Goal: Information Seeking & Learning: Learn about a topic

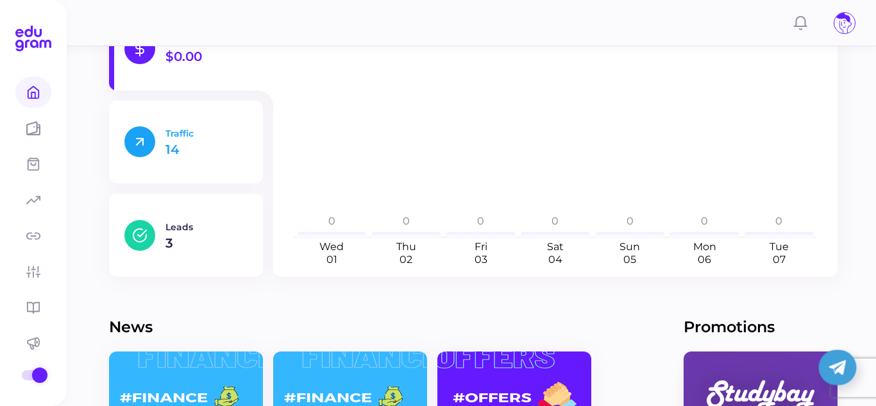
scroll to position [256, 0]
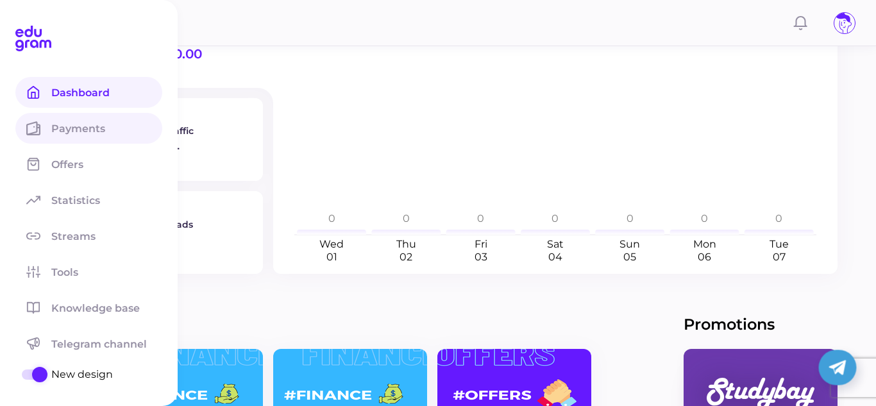
click at [87, 115] on link "Payments" at bounding box center [88, 128] width 147 height 31
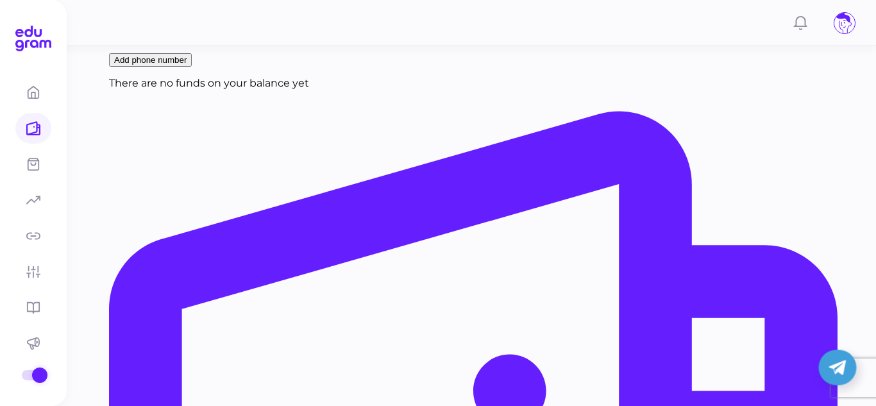
scroll to position [195, 0]
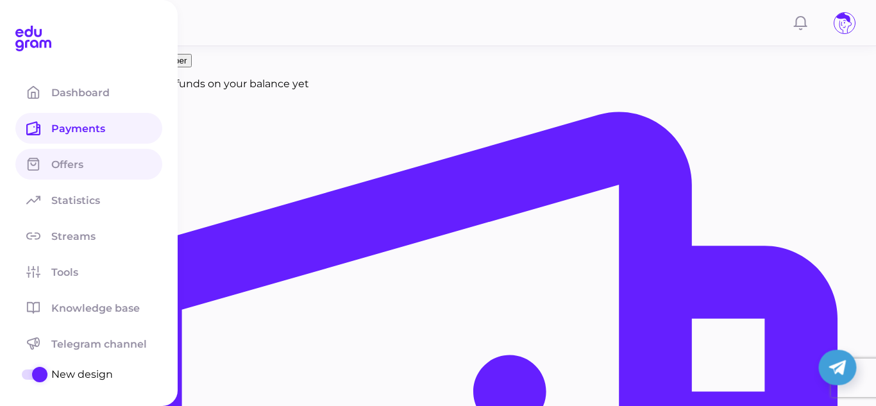
click at [46, 170] on span at bounding box center [33, 164] width 36 height 31
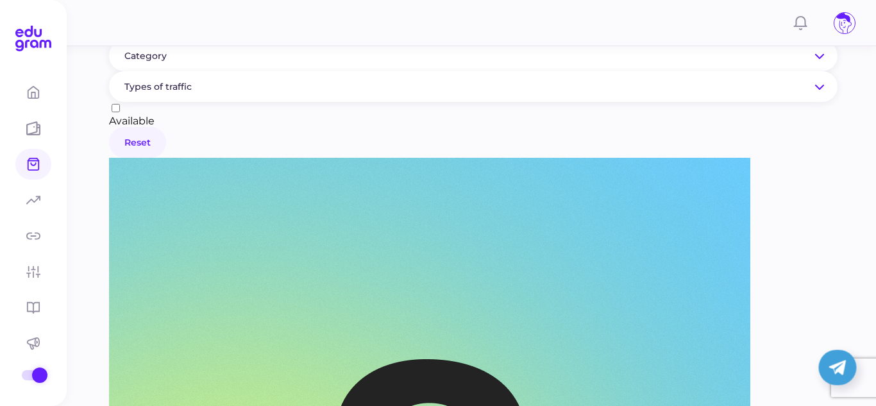
scroll to position [212, 0]
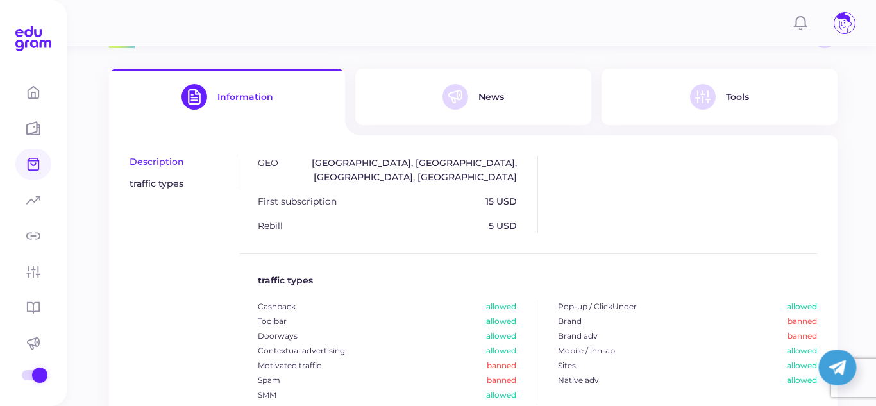
scroll to position [280, 0]
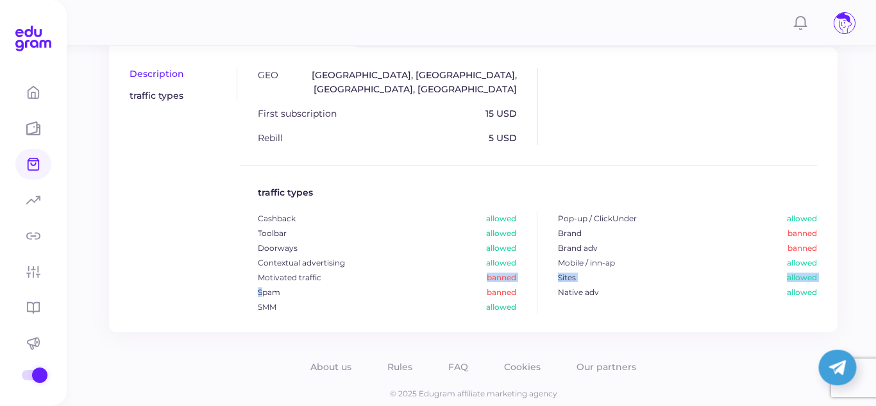
drag, startPoint x: 263, startPoint y: 279, endPoint x: 596, endPoint y: 246, distance: 334.5
click at [596, 246] on div "Cashback allowed Pop-up / ClickUnder allowed Toolbar allowed Brand banned Doorw…" at bounding box center [537, 262] width 559 height 103
click at [624, 226] on div "Brand banned" at bounding box center [677, 233] width 280 height 15
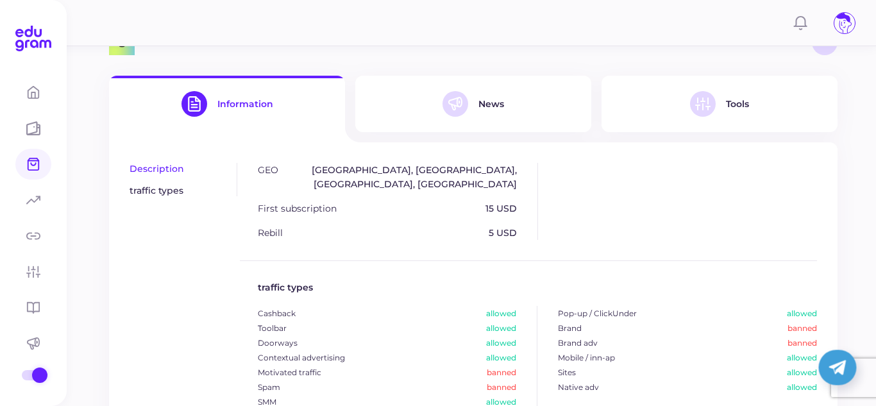
scroll to position [184, 0]
drag, startPoint x: 259, startPoint y: 219, endPoint x: 518, endPoint y: 185, distance: 261.4
click at [518, 185] on div "GEO USA, Canada, Australia, United Kingdom First subscription 15 USD Rebill 5 U…" at bounding box center [398, 202] width 280 height 77
click at [498, 121] on button "News" at bounding box center [473, 104] width 236 height 56
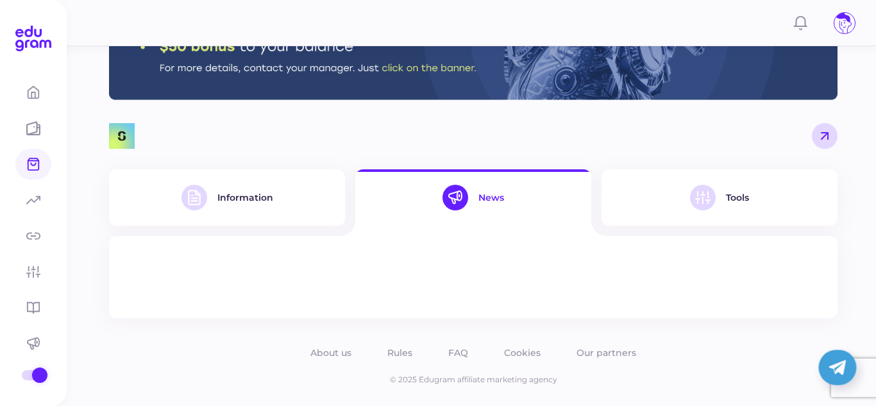
scroll to position [91, 0]
click at [716, 214] on button "Tools" at bounding box center [720, 197] width 236 height 56
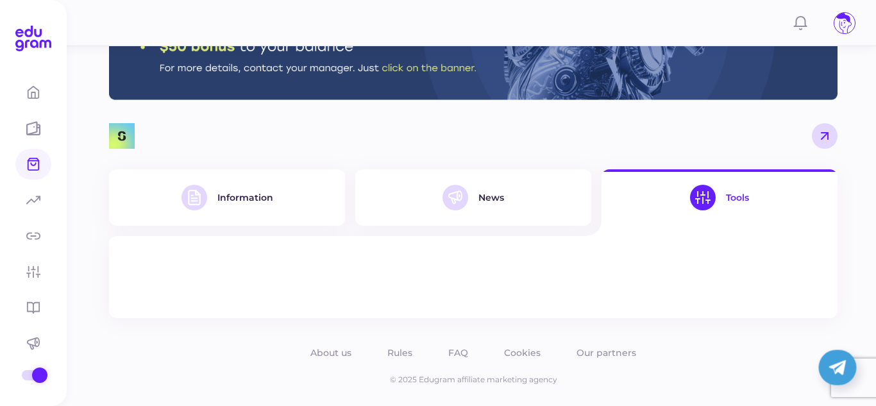
click at [203, 192] on div at bounding box center [195, 198] width 26 height 26
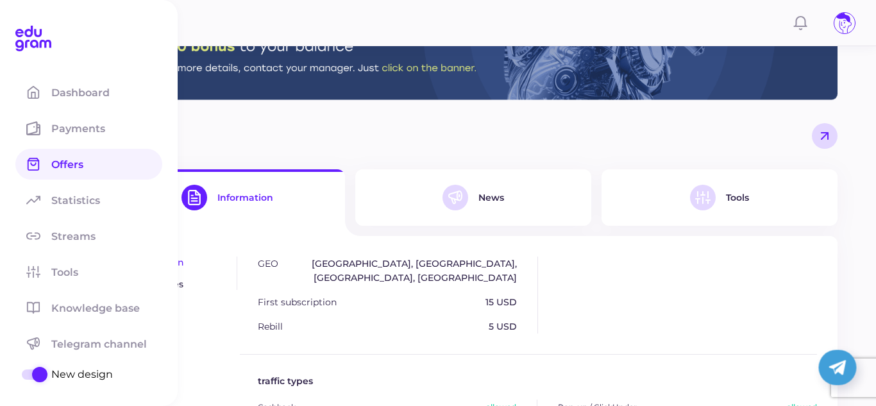
click at [49, 159] on span at bounding box center [33, 164] width 36 height 31
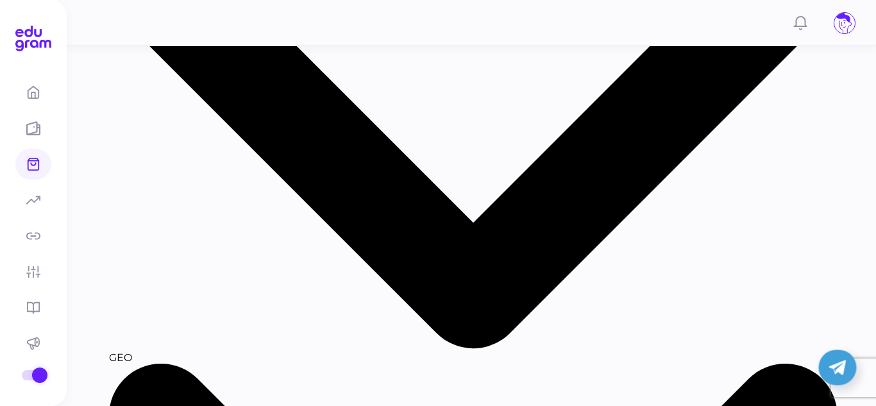
scroll to position [276, 0]
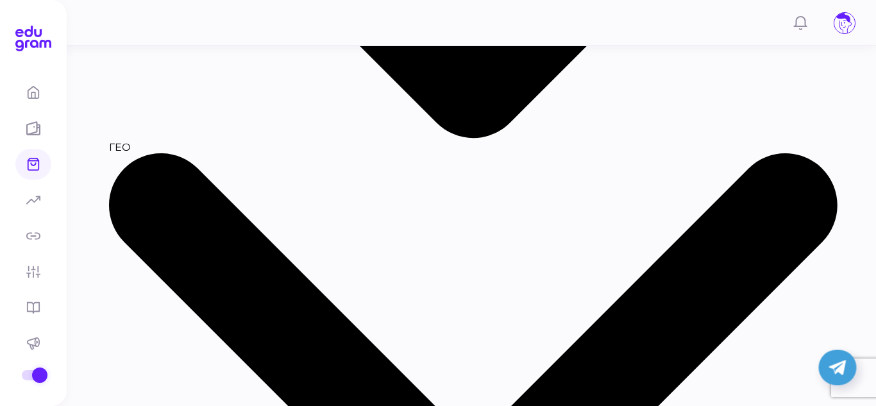
scroll to position [486, 0]
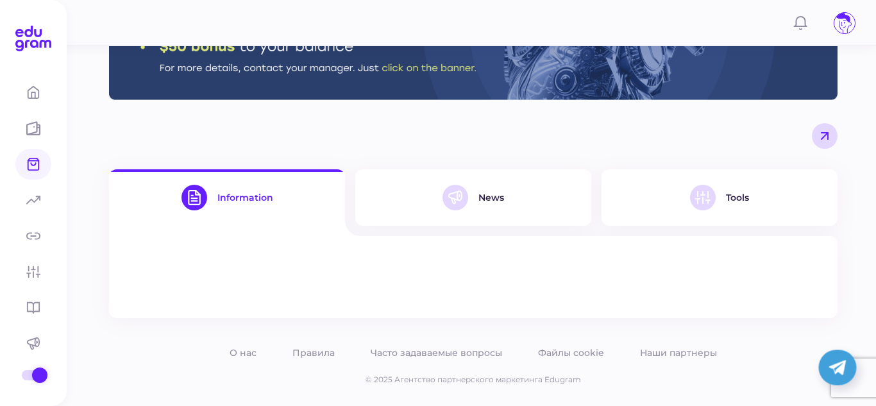
scroll to position [91, 0]
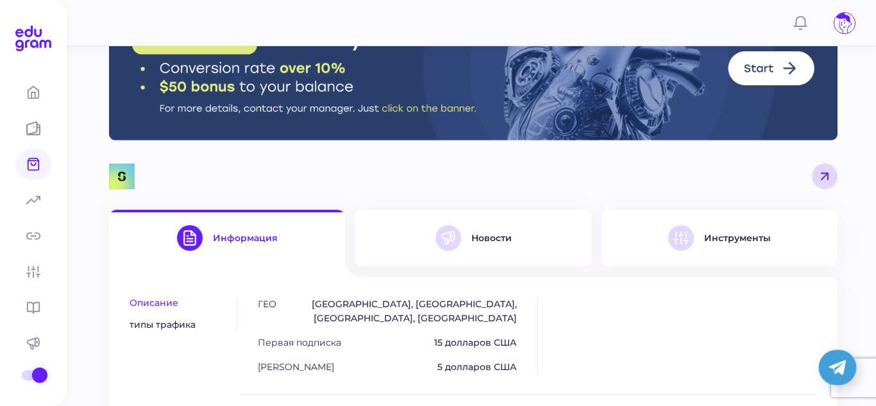
scroll to position [46, 0]
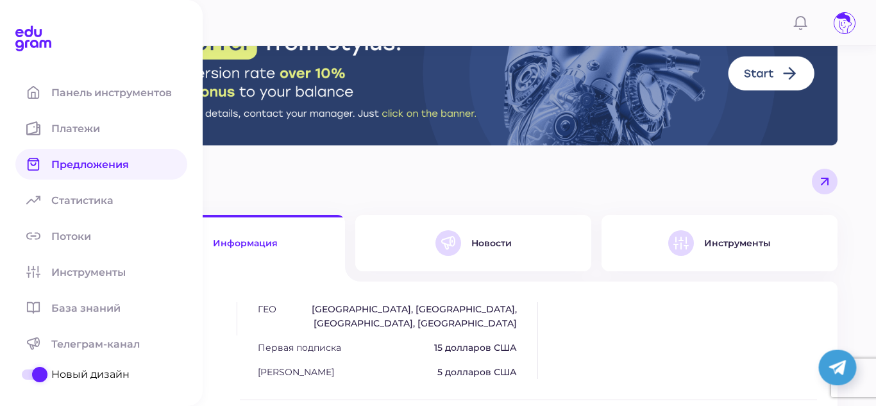
click at [54, 161] on font "Предложения" at bounding box center [90, 164] width 78 height 12
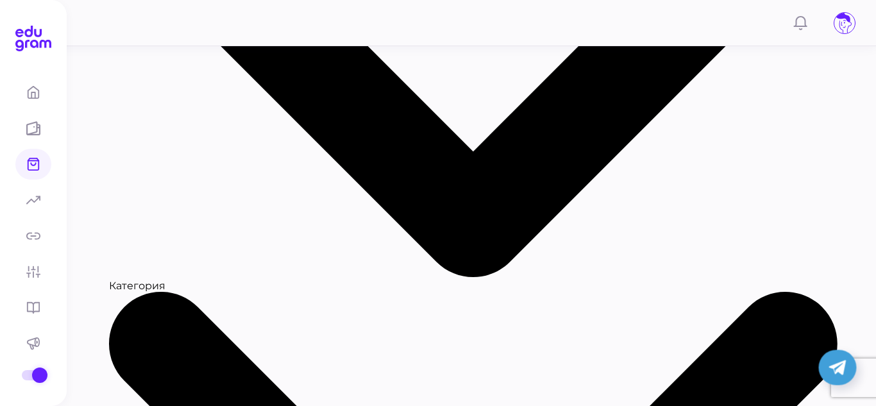
scroll to position [777, 0]
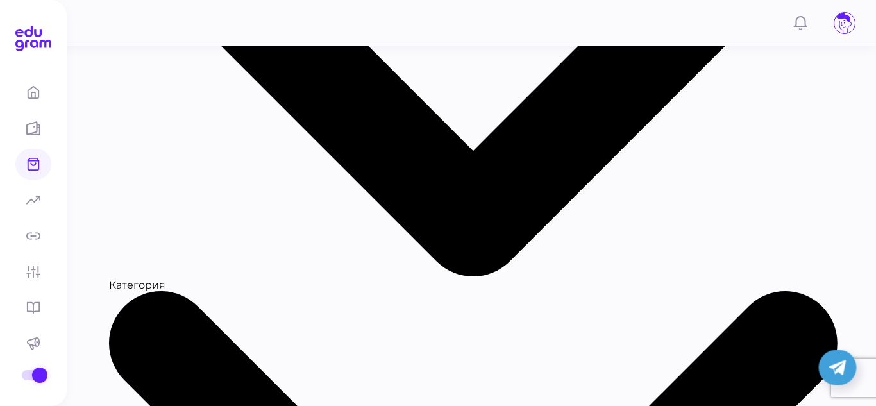
drag, startPoint x: 128, startPoint y: 212, endPoint x: 169, endPoint y: 210, distance: 41.1
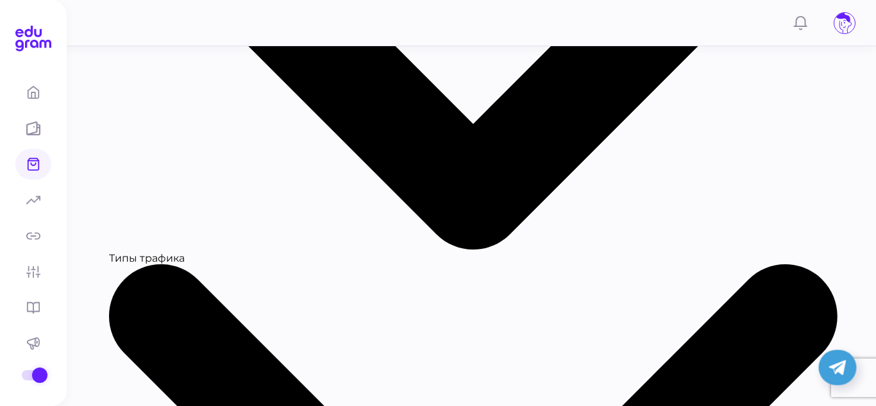
scroll to position [1238, 0]
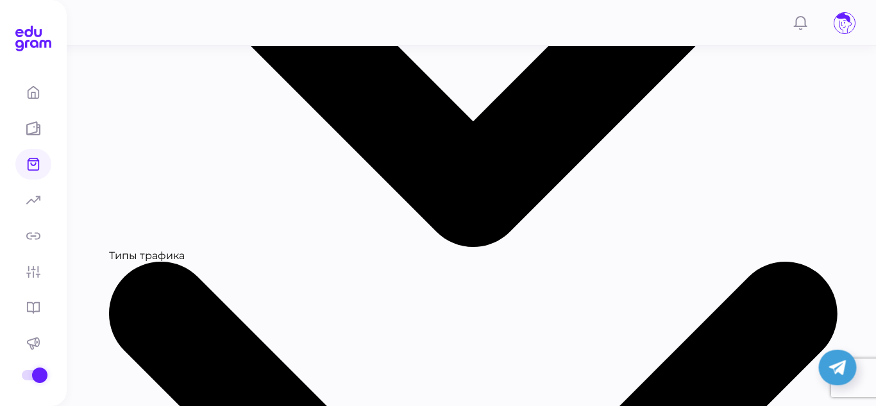
drag, startPoint x: 474, startPoint y: 233, endPoint x: 697, endPoint y: 257, distance: 224.4
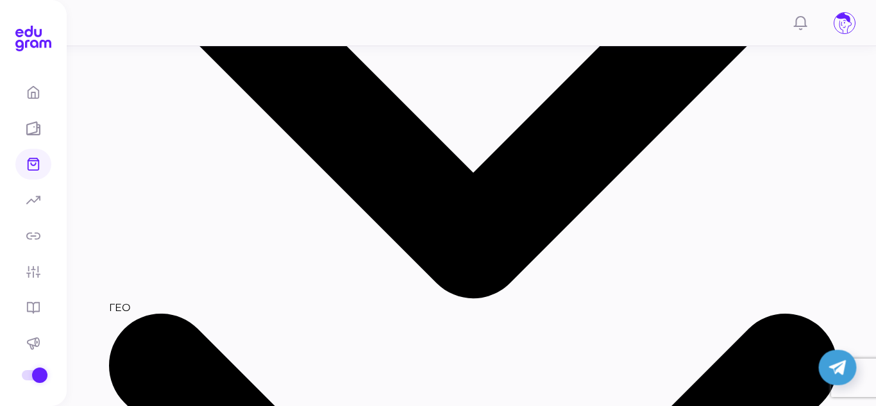
scroll to position [318, 0]
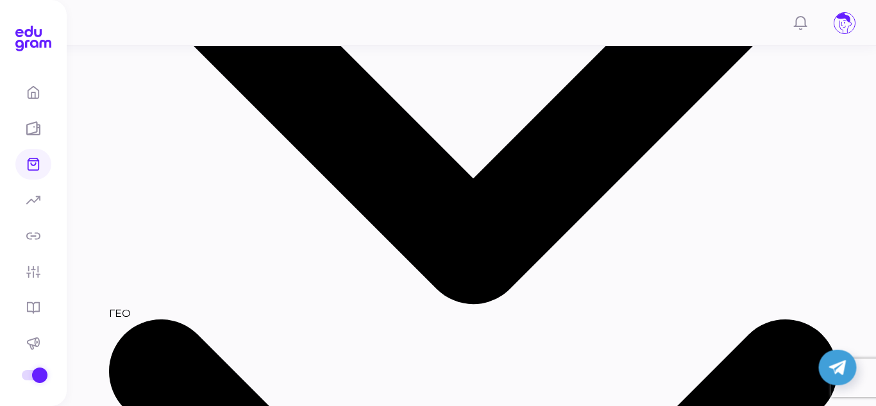
drag, startPoint x: 129, startPoint y: 172, endPoint x: 201, endPoint y: 165, distance: 72.1
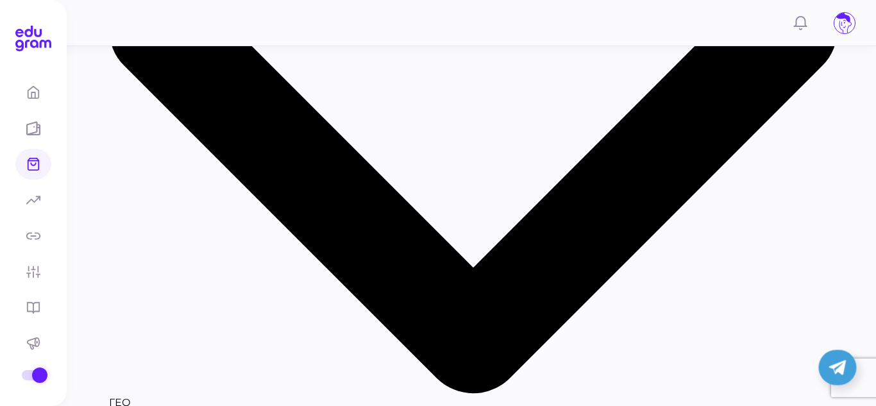
scroll to position [227, 0]
